Goal: Transaction & Acquisition: Register for event/course

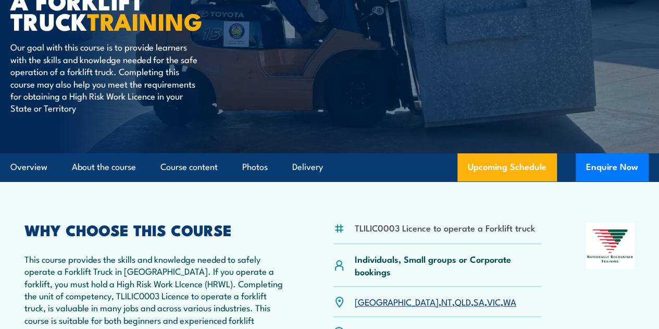
scroll to position [156, 0]
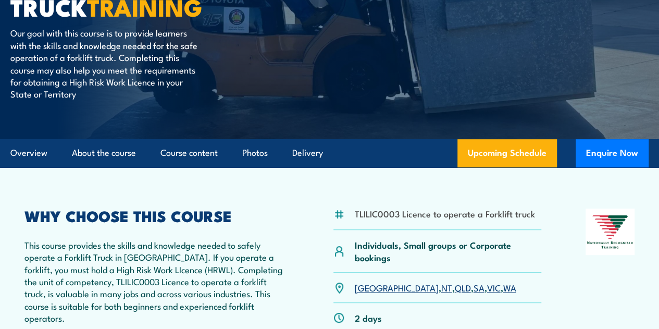
click at [644, 205] on article "TLILIC0003 Licence to operate a Forklift truck Individuals, Small groups or Cor…" at bounding box center [329, 330] width 638 height 327
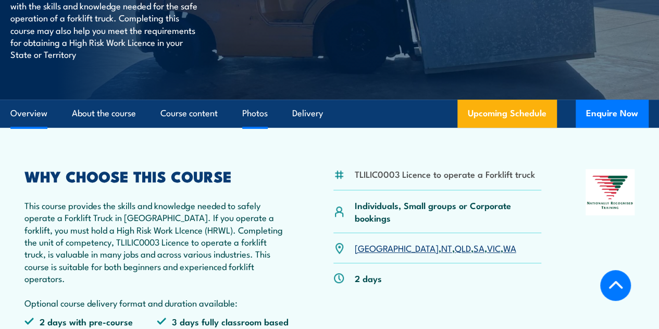
scroll to position [261, 0]
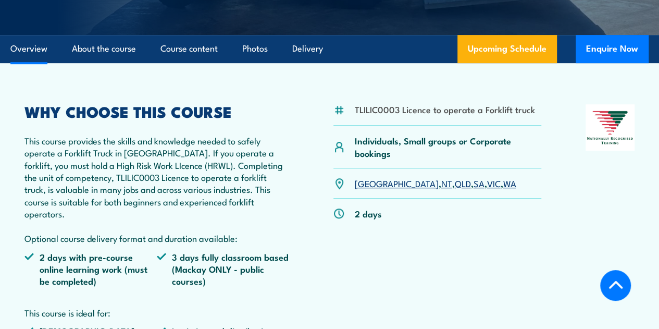
click at [487, 189] on link "VIC" at bounding box center [494, 183] width 14 height 13
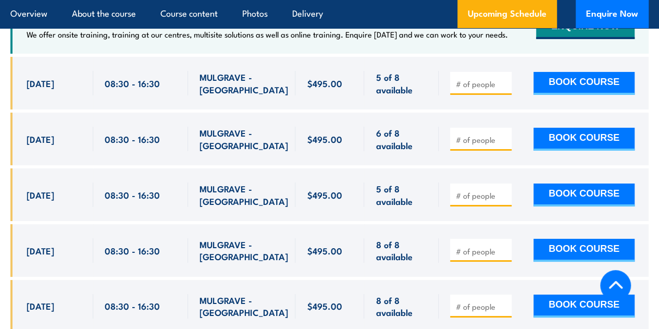
scroll to position [1614, 0]
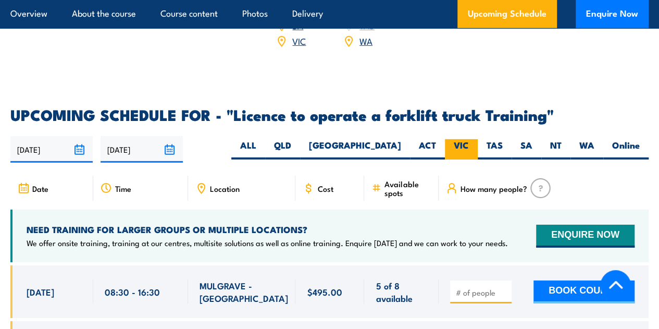
click at [468, 141] on label "VIC" at bounding box center [461, 149] width 33 height 20
click at [469, 141] on input "VIC" at bounding box center [472, 142] width 7 height 7
click at [221, 187] on span "Location" at bounding box center [225, 188] width 30 height 9
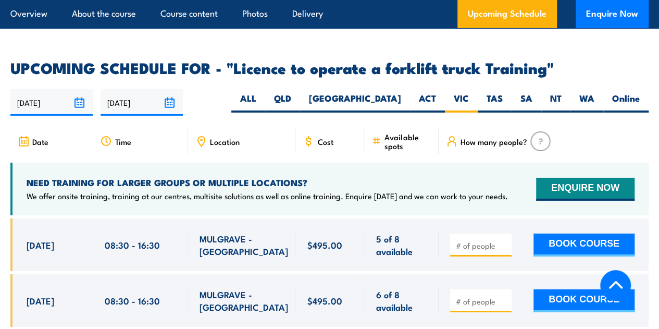
scroll to position [1718, 0]
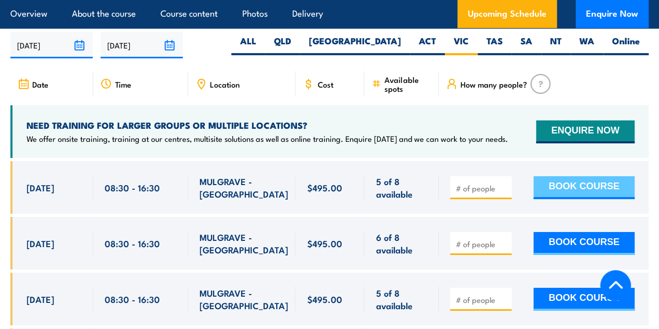
click at [559, 180] on button "BOOK COURSE" at bounding box center [584, 187] width 101 height 23
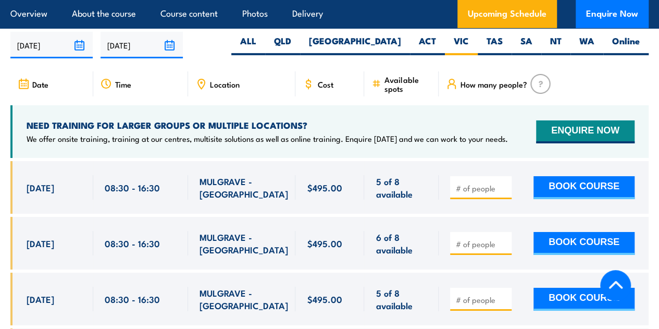
click at [485, 186] on input "number" at bounding box center [482, 188] width 52 height 10
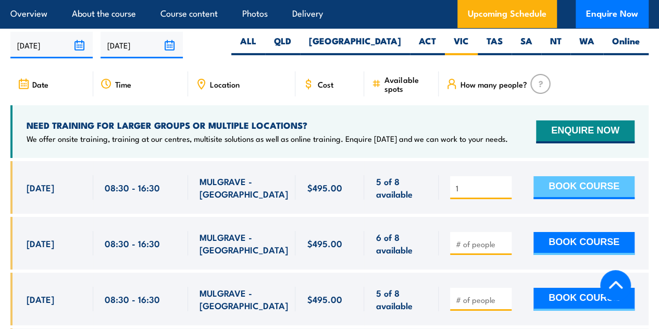
type input "1"
click at [577, 190] on button "BOOK COURSE" at bounding box center [584, 187] width 101 height 23
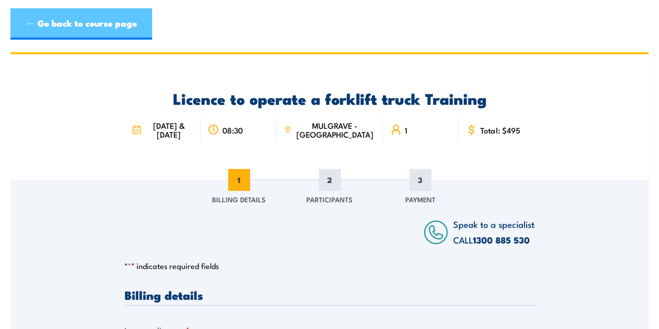
click at [76, 20] on link "← Go back to course page" at bounding box center [81, 23] width 142 height 31
